Goal: Browse casually: Explore the website without a specific task or goal

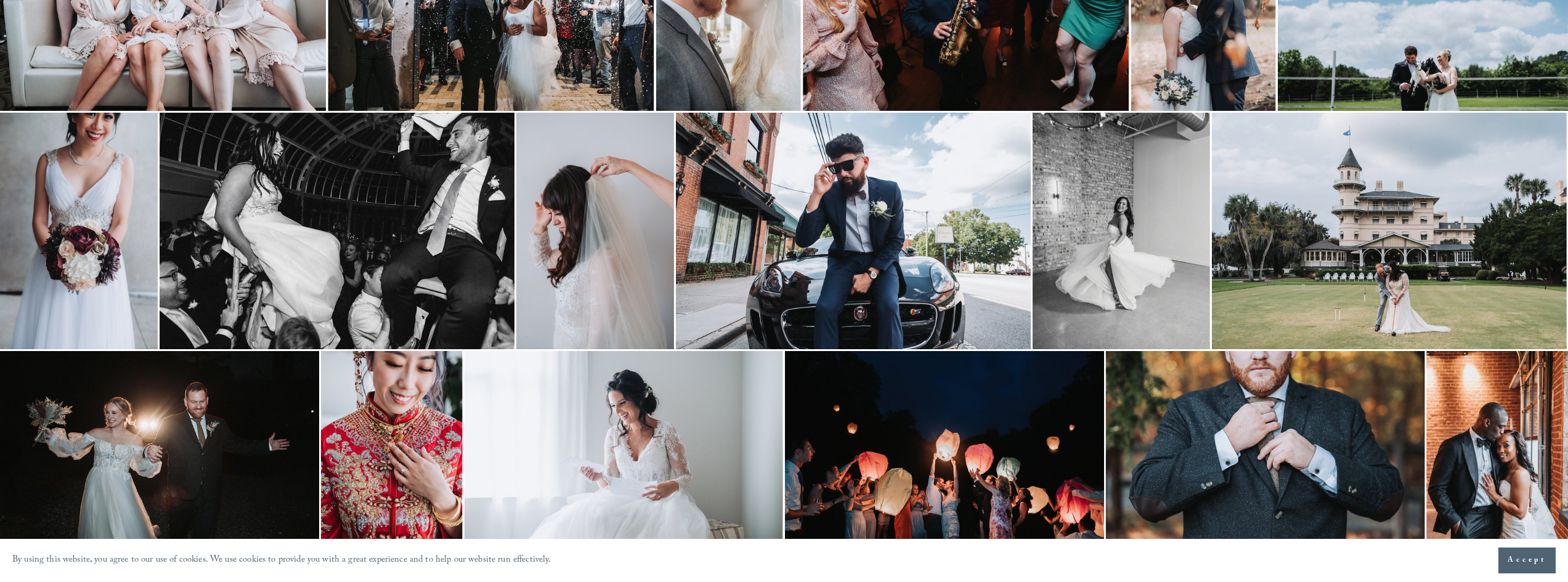
scroll to position [720, 0]
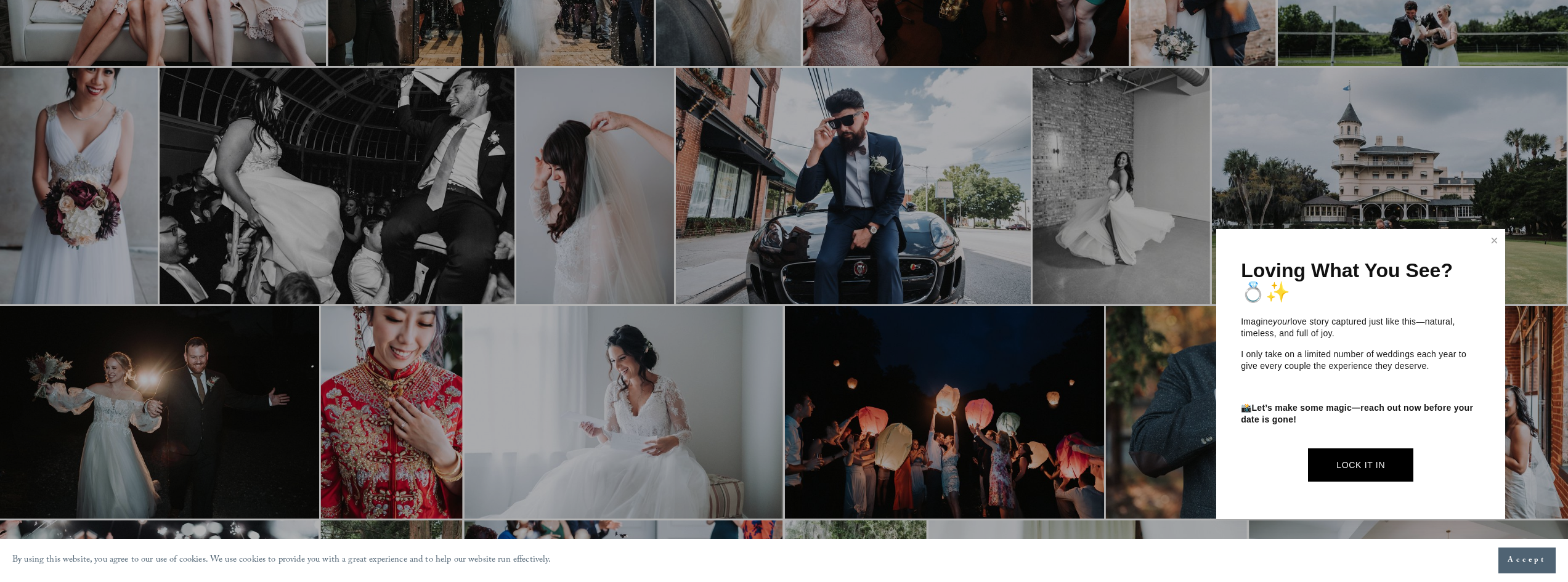
click at [1493, 243] on link "Close" at bounding box center [1494, 241] width 18 height 20
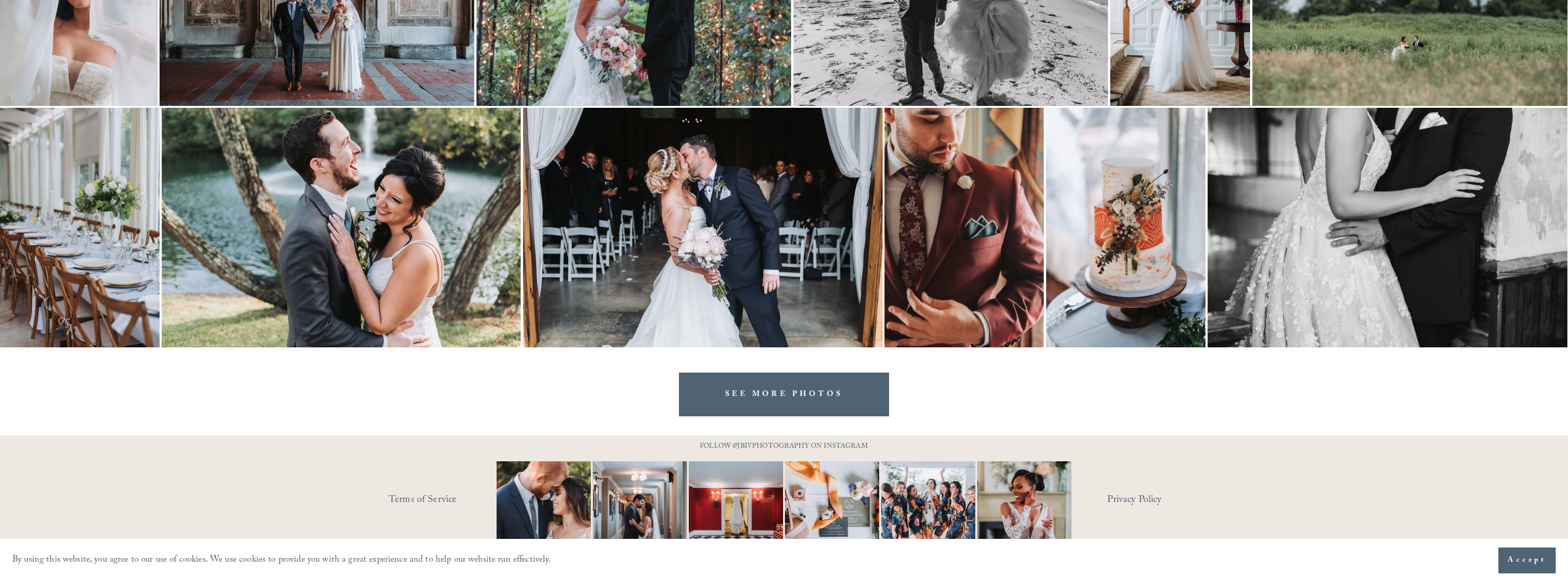
scroll to position [1792, 0]
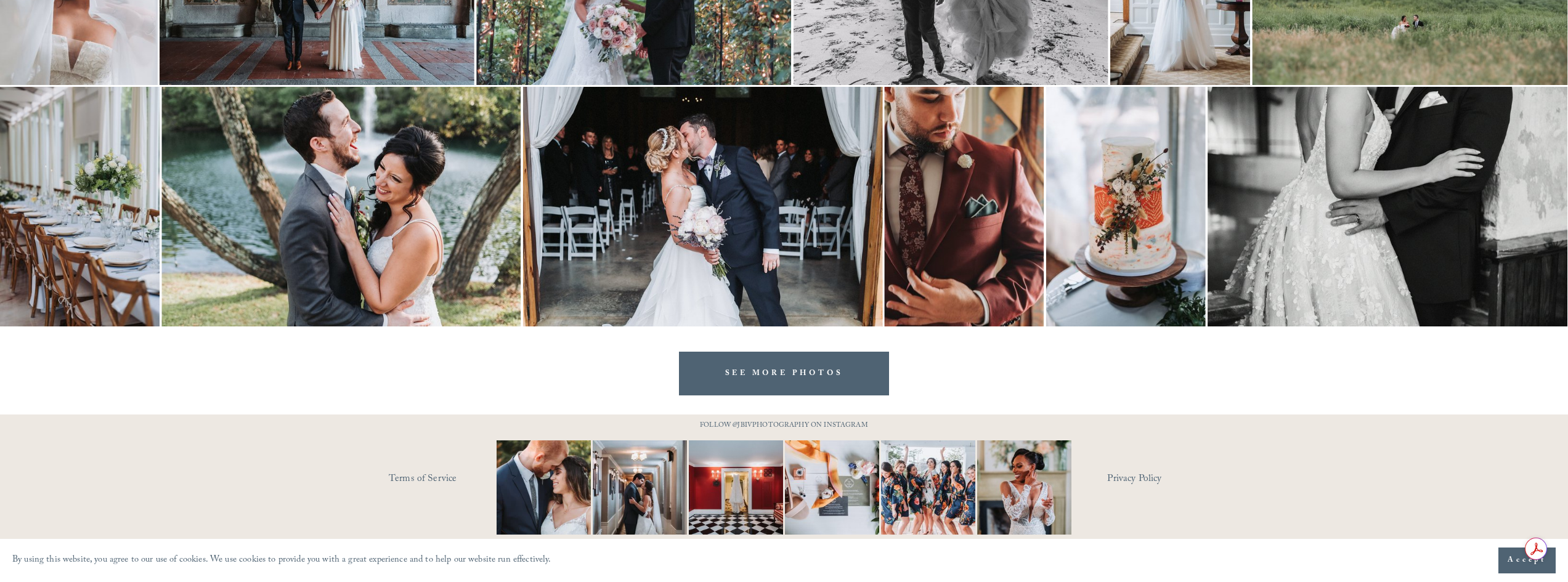
click at [802, 382] on link "SEE MORE PHOTOS" at bounding box center [784, 374] width 211 height 44
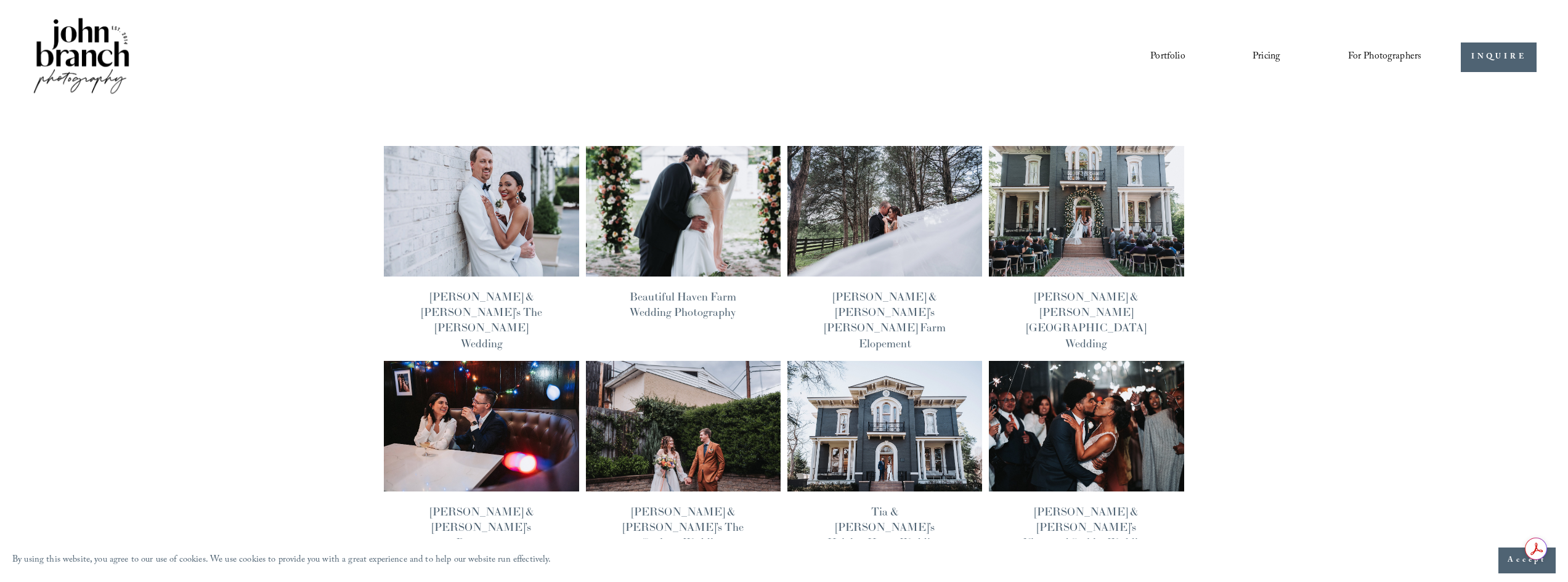
click at [476, 415] on img at bounding box center [482, 426] width 197 height 132
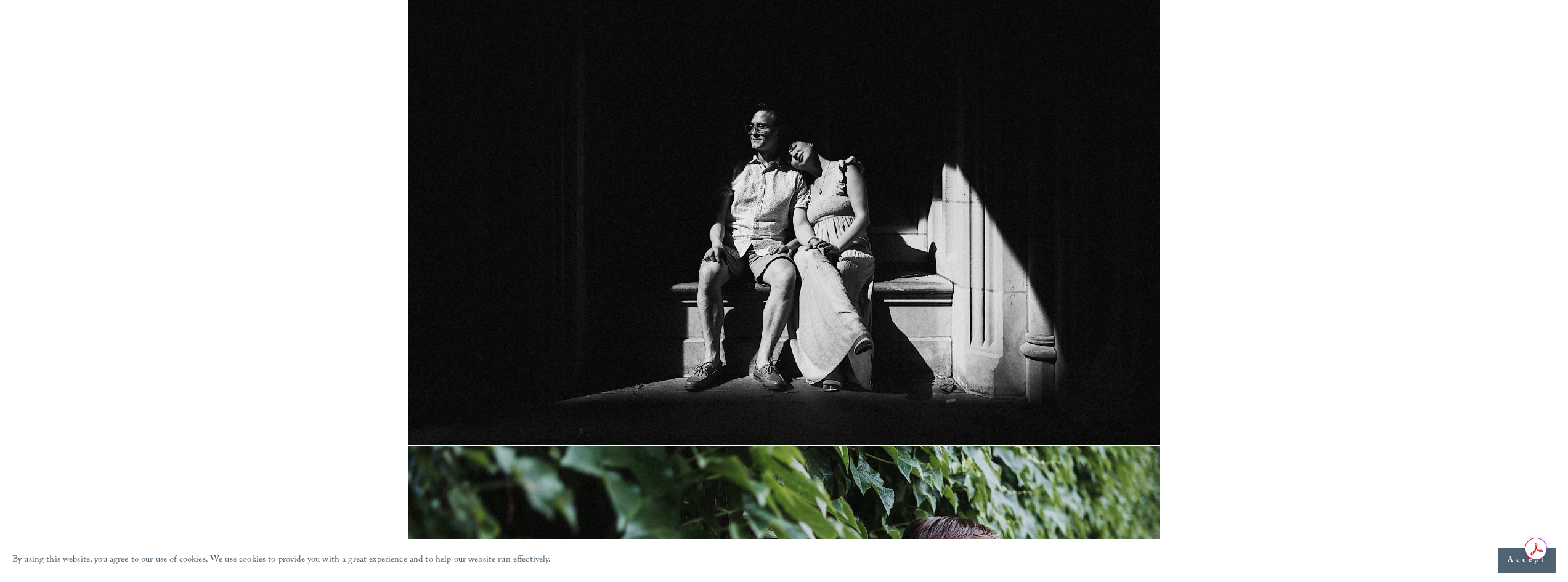
scroll to position [1301, 0]
